Goal: Information Seeking & Learning: Learn about a topic

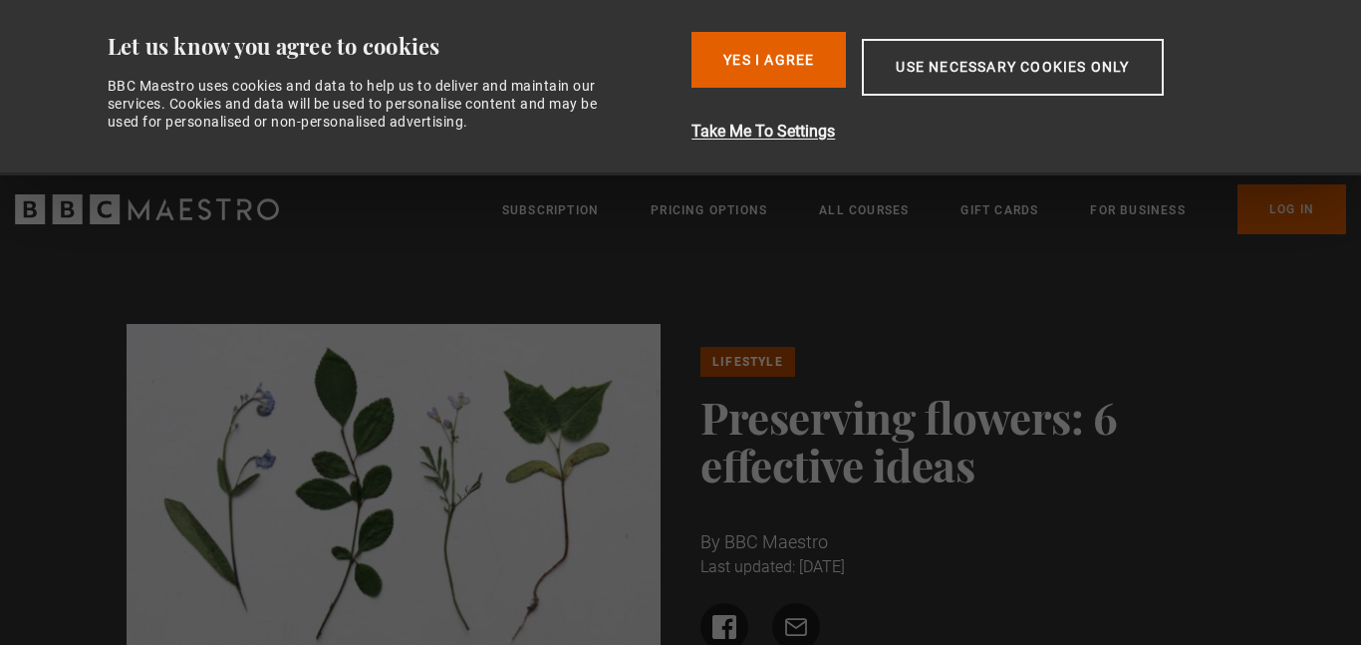
click at [820, 366] on ul "Lifestyle" at bounding box center [968, 362] width 535 height 30
click at [785, 35] on button "Yes I Agree" at bounding box center [769, 60] width 154 height 56
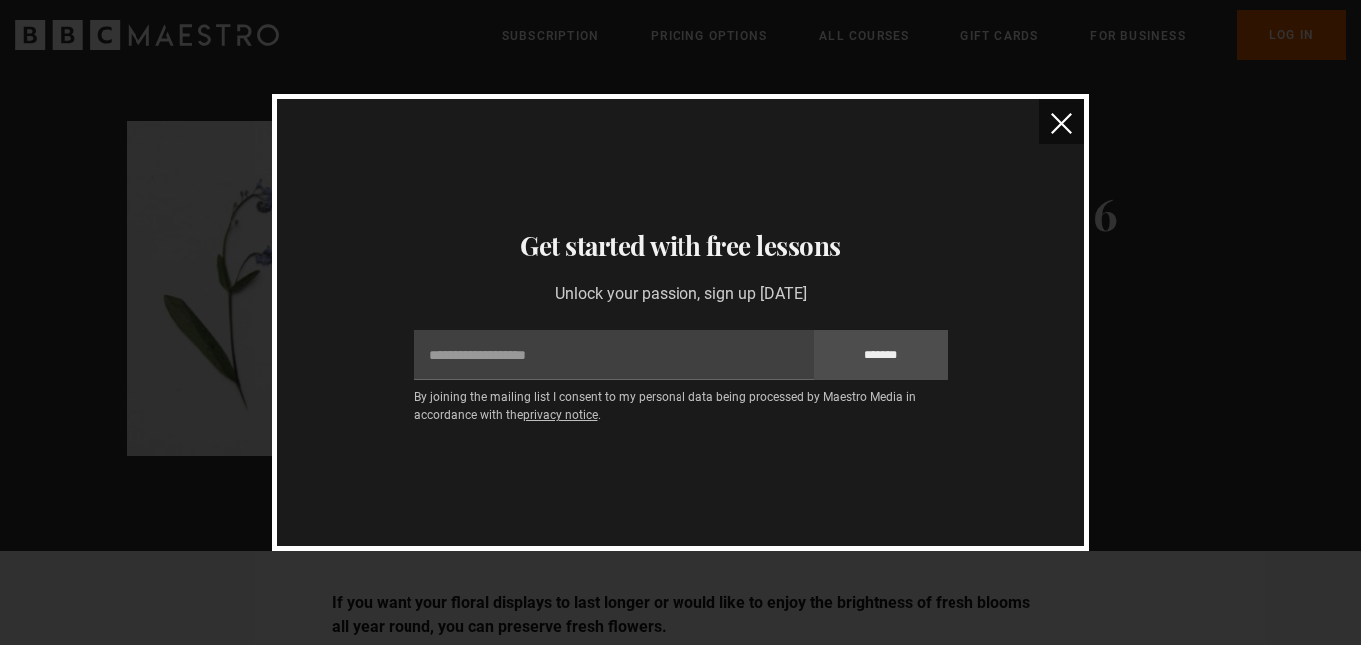
scroll to position [24, 0]
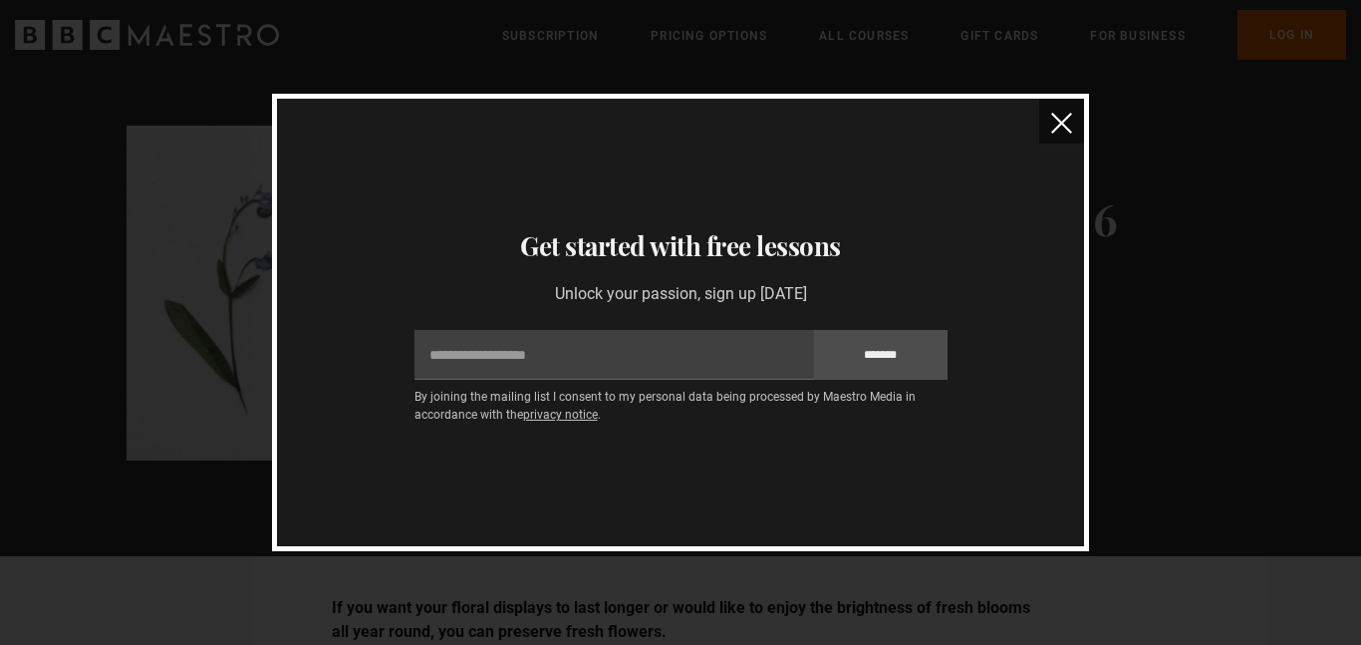
click at [1055, 123] on img "close" at bounding box center [1061, 123] width 21 height 21
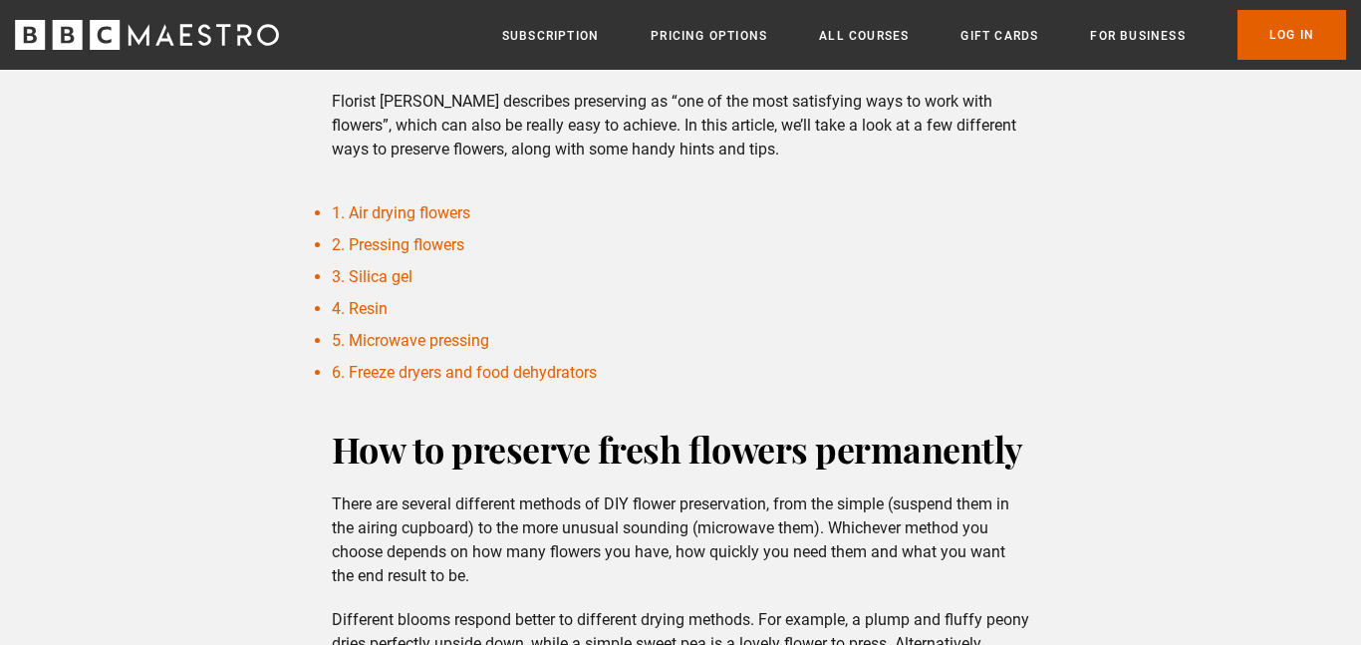
scroll to position [603, 0]
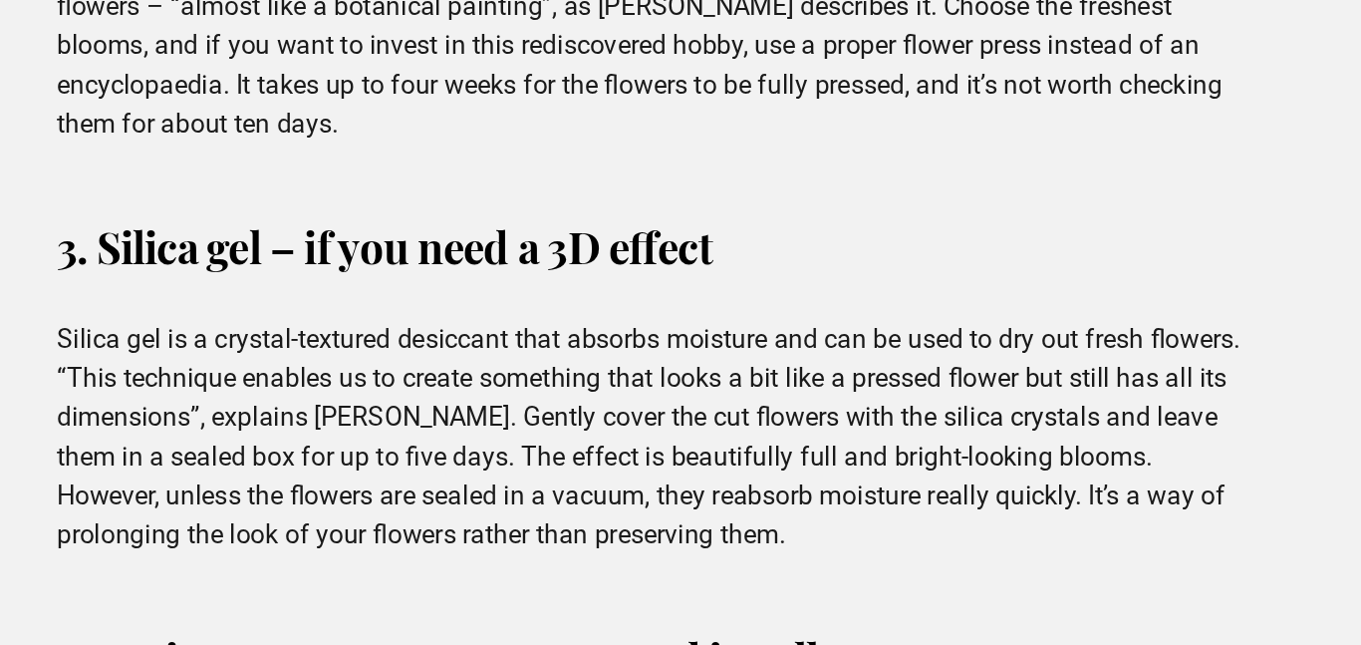
scroll to position [2099, 0]
